Goal: Navigation & Orientation: Find specific page/section

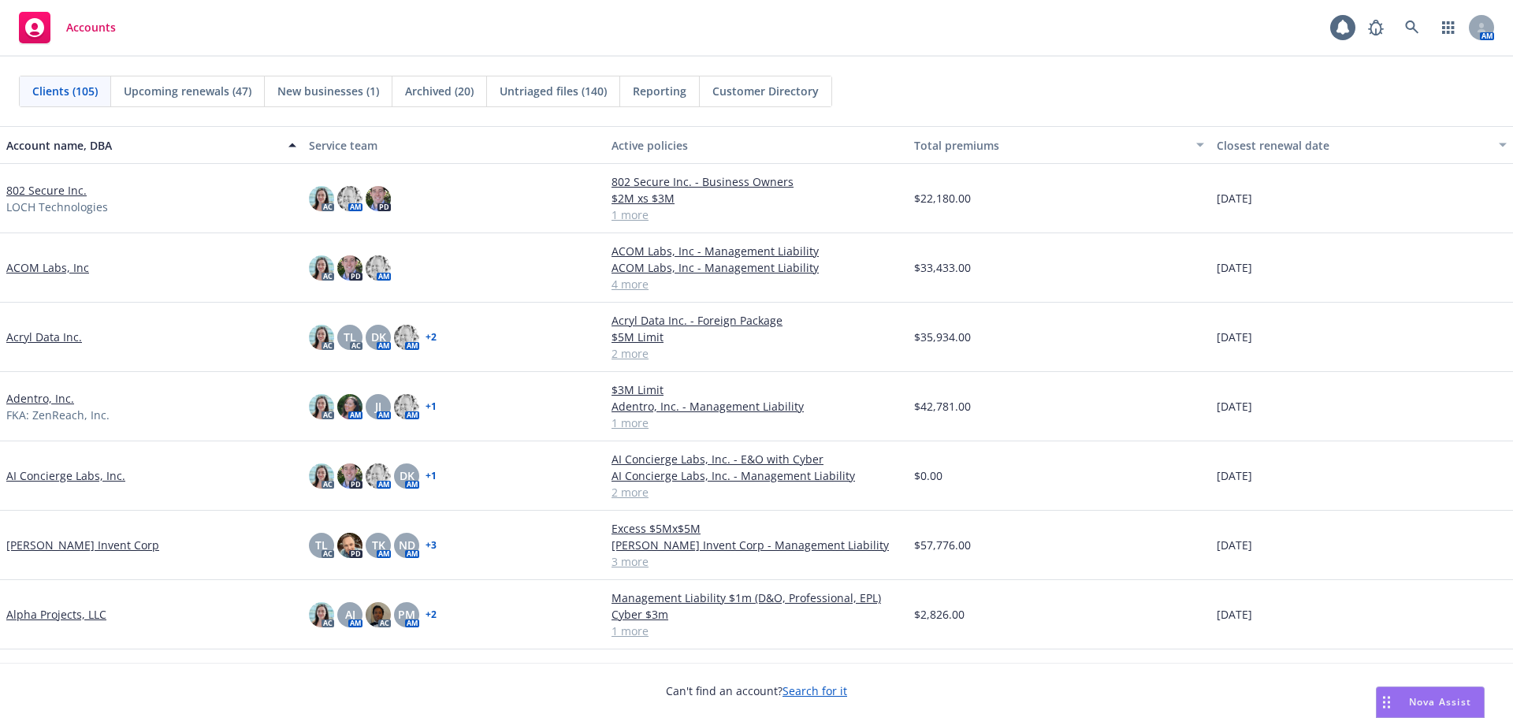
click at [72, 195] on link "802 Secure Inc." at bounding box center [46, 190] width 80 height 17
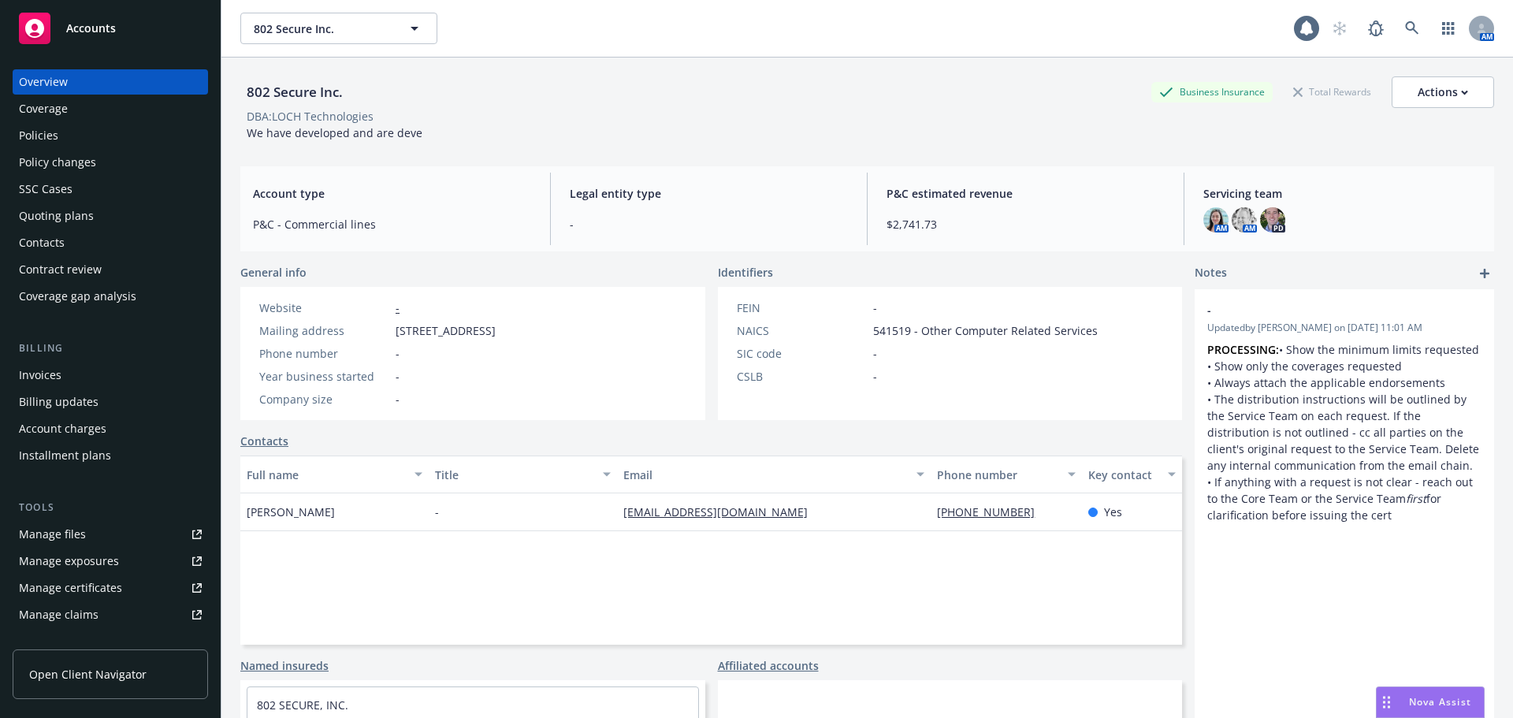
click at [87, 527] on link "Manage files" at bounding box center [110, 534] width 195 height 25
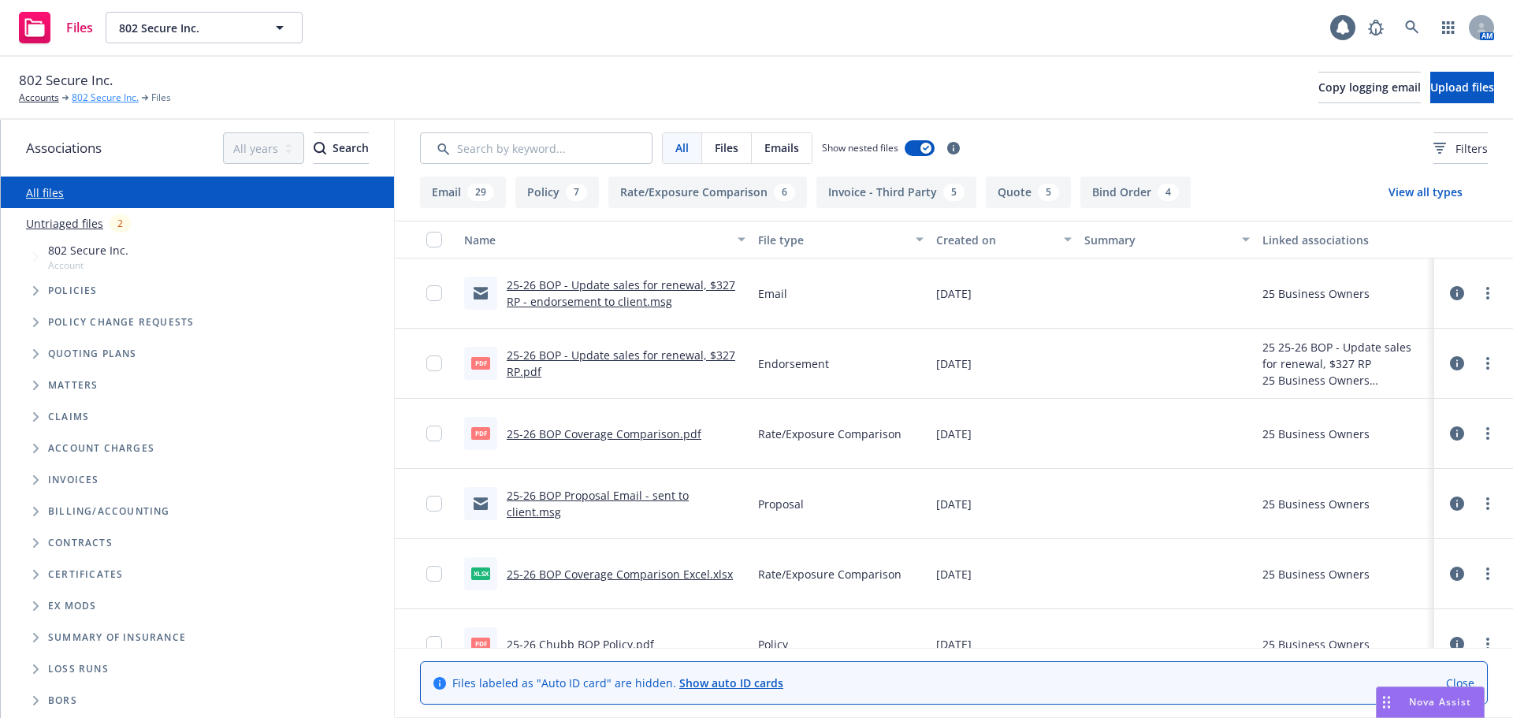
click at [91, 100] on link "802 Secure Inc." at bounding box center [105, 98] width 67 height 14
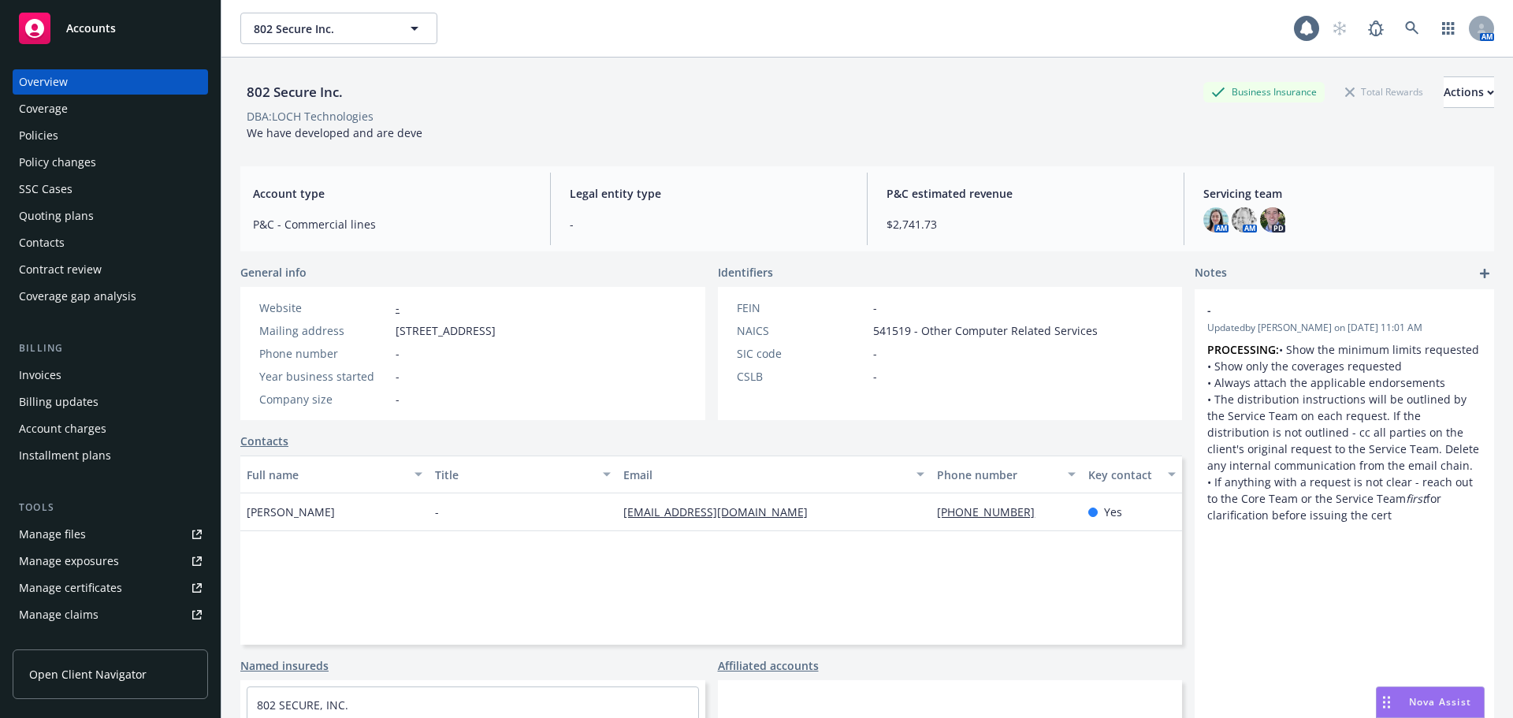
click at [132, 527] on link "Manage files" at bounding box center [110, 534] width 195 height 25
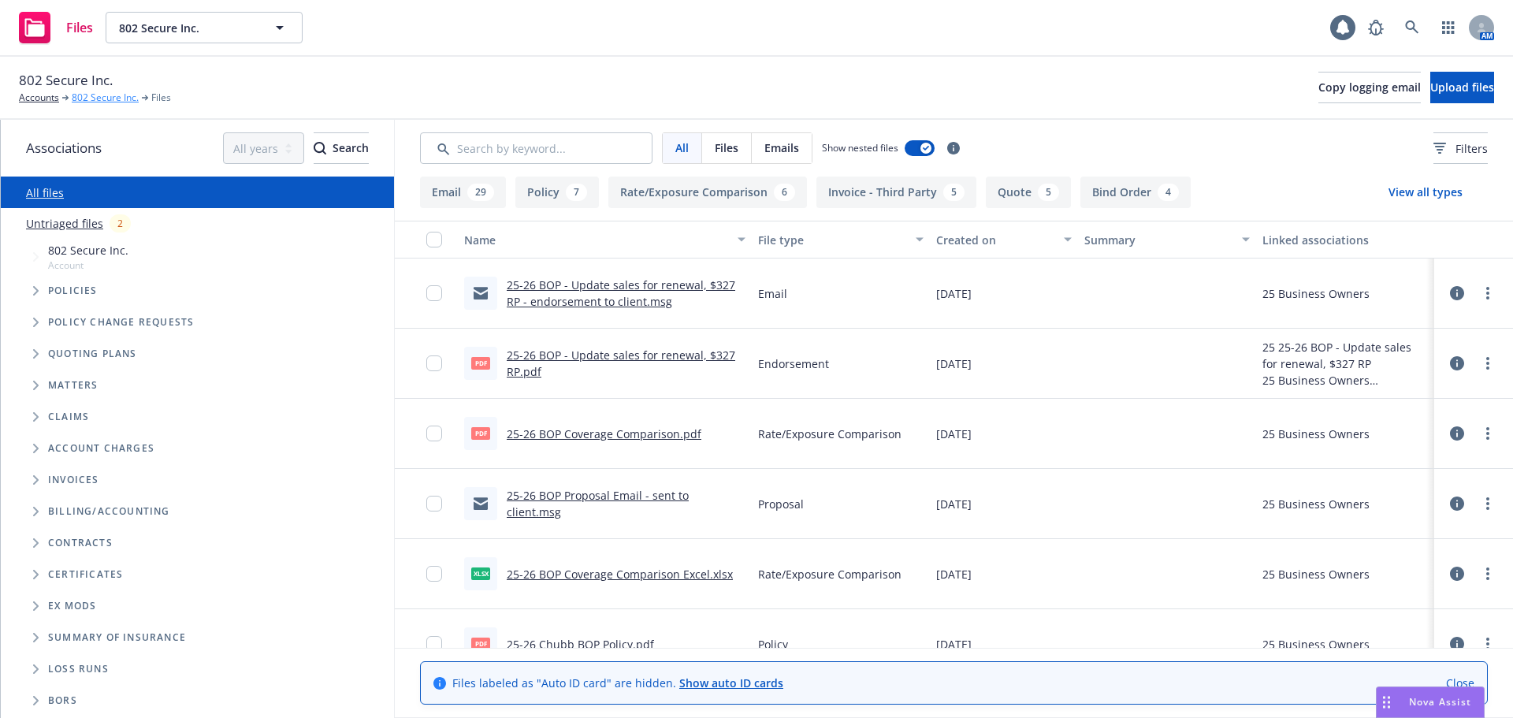
click at [107, 99] on link "802 Secure Inc." at bounding box center [105, 98] width 67 height 14
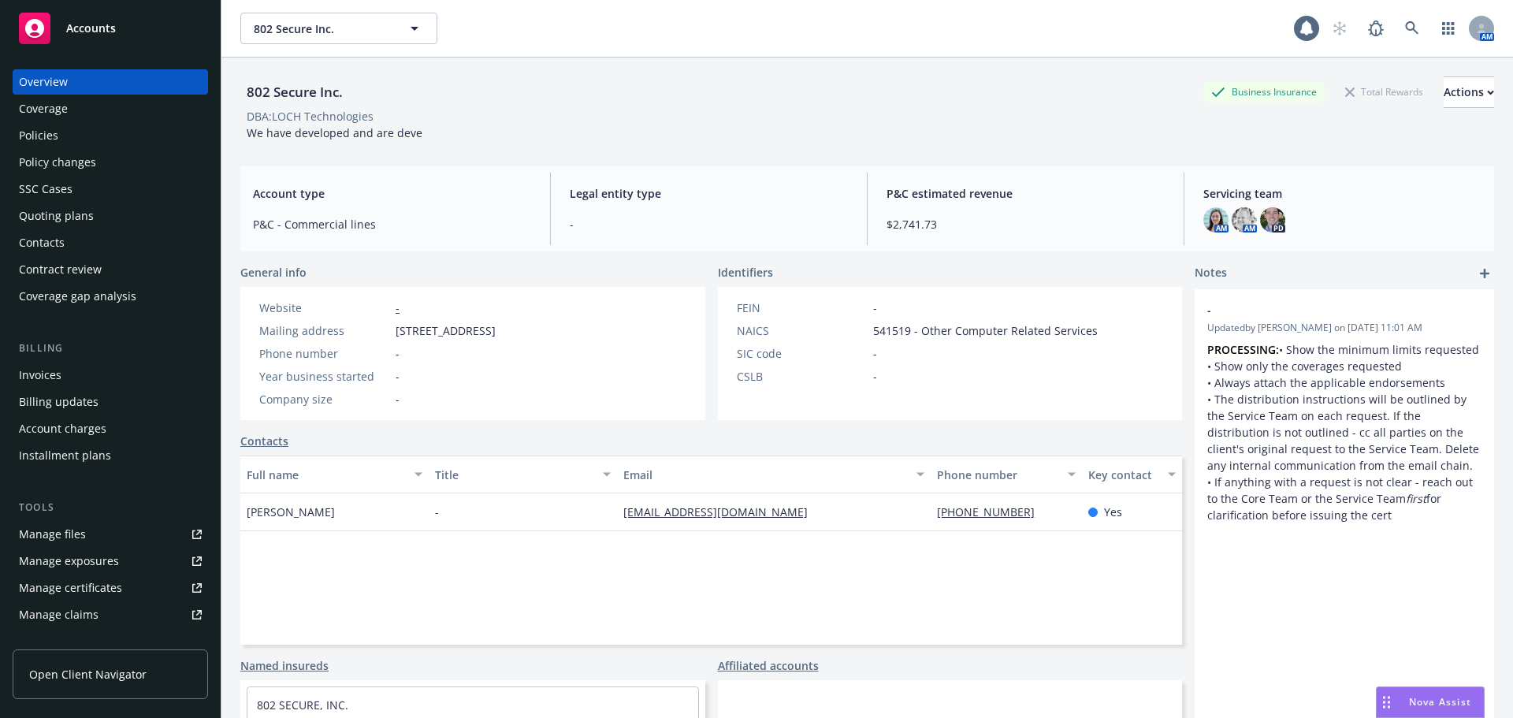
click at [101, 542] on link "Manage files" at bounding box center [110, 534] width 195 height 25
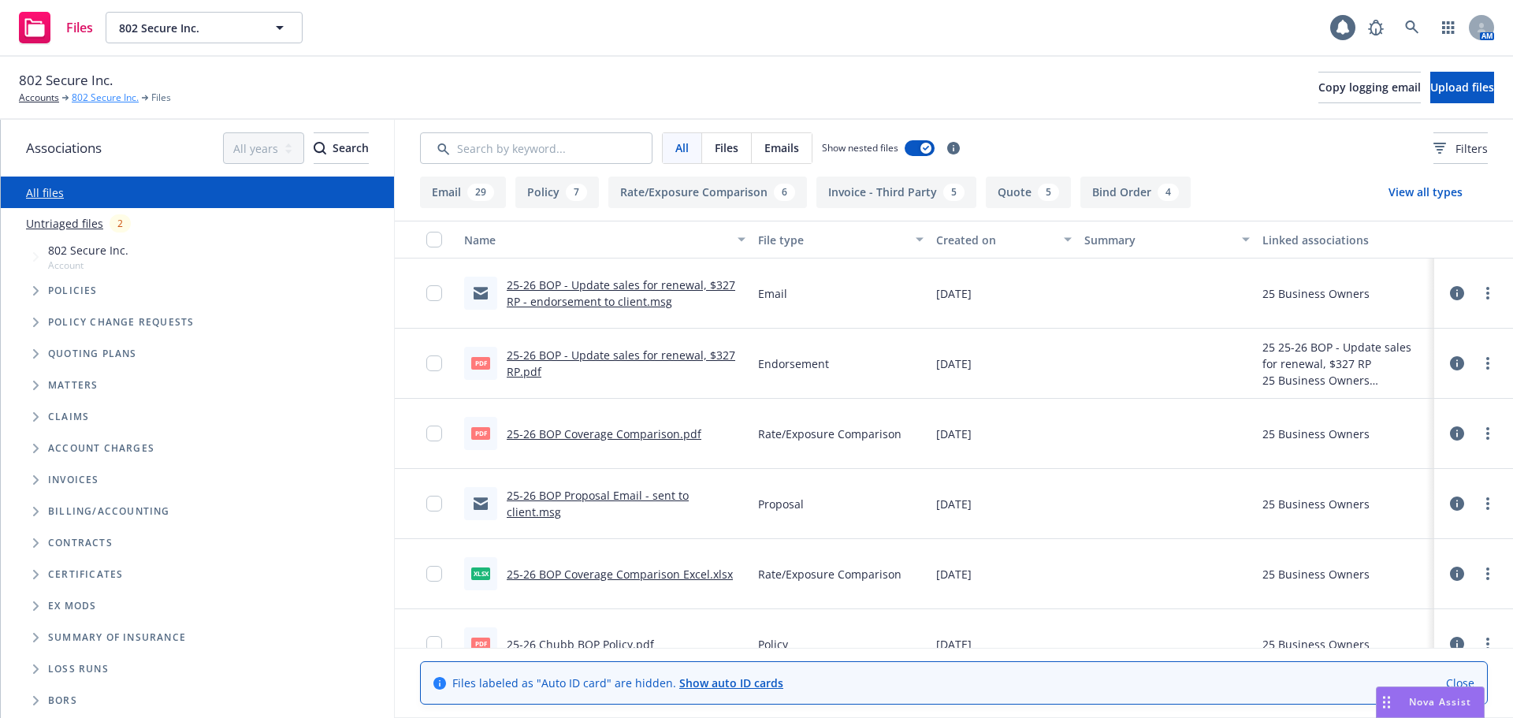
click at [104, 101] on link "802 Secure Inc." at bounding box center [105, 98] width 67 height 14
